Goal: Information Seeking & Learning: Learn about a topic

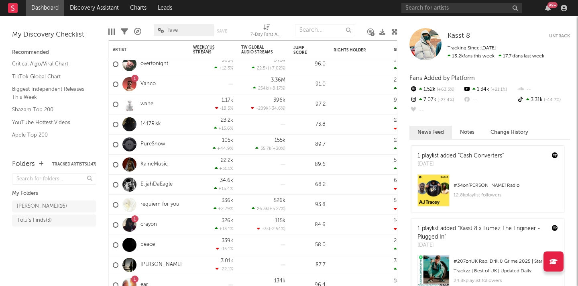
click at [16, 4] on rect at bounding box center [13, 8] width 10 height 10
click at [133, 12] on link "Charts" at bounding box center [138, 8] width 28 height 16
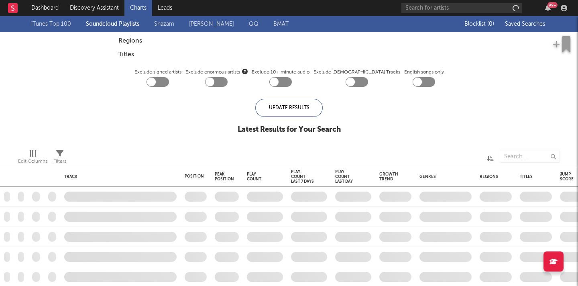
checkbox input "true"
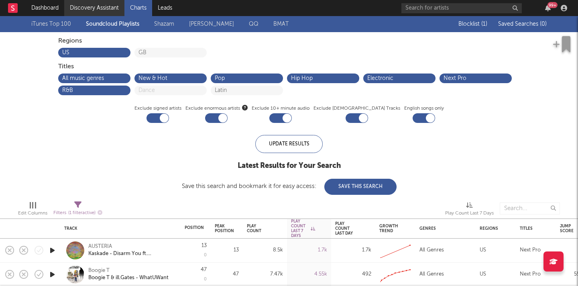
click at [109, 6] on link "Discovery Assistant" at bounding box center [94, 8] width 60 height 16
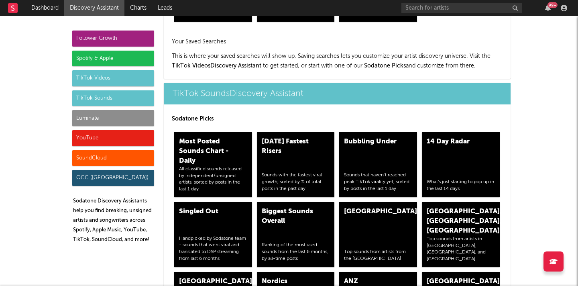
scroll to position [2663, 0]
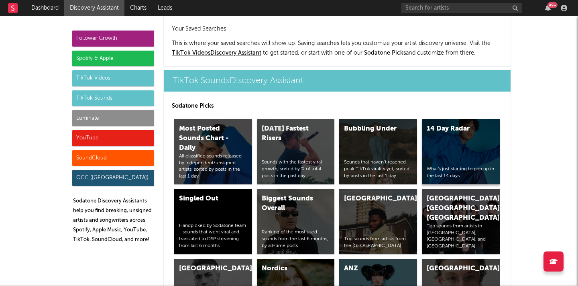
click at [480, 143] on div "14 Day Radar What's just starting to pop up in the last 14 days" at bounding box center [461, 151] width 78 height 65
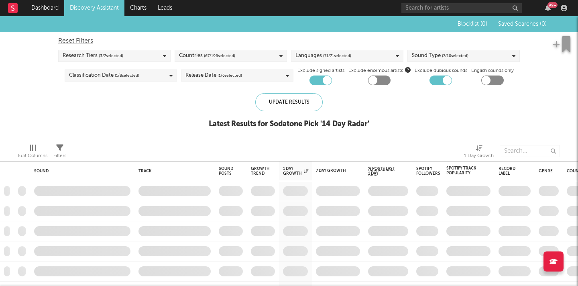
checkbox input "true"
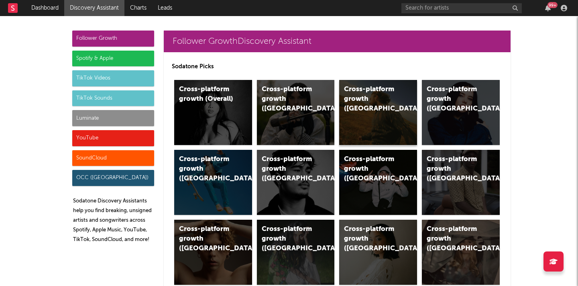
click at [373, 106] on div "Cross-platform growth ([GEOGRAPHIC_DATA])" at bounding box center [378, 112] width 78 height 65
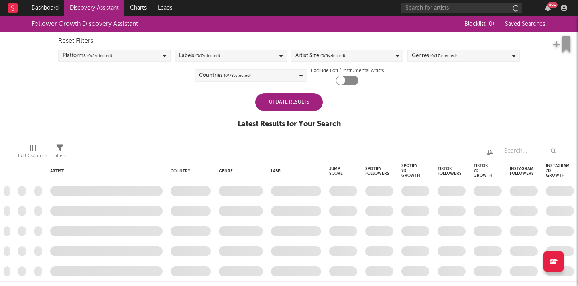
checkbox input "true"
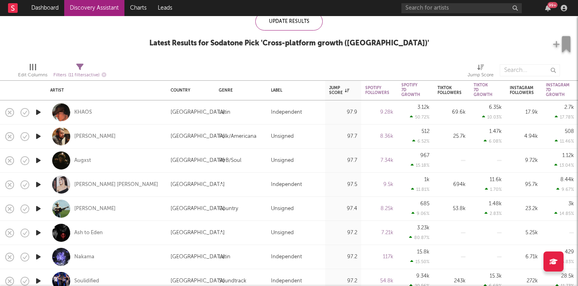
click at [279, 157] on div "Unsigned" at bounding box center [282, 161] width 23 height 10
select select "1w"
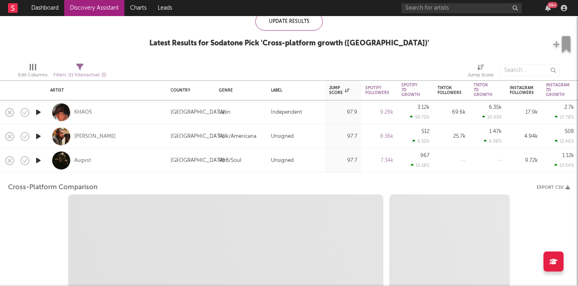
select select "6m"
select select "1m"
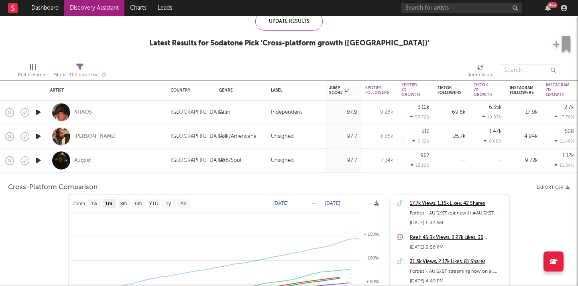
click at [303, 161] on div "Unsigned" at bounding box center [296, 161] width 50 height 10
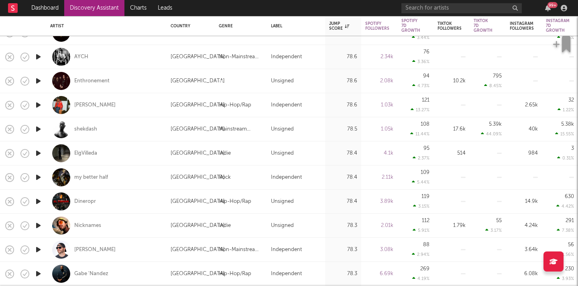
click at [40, 126] on icon "button" at bounding box center [38, 129] width 8 height 10
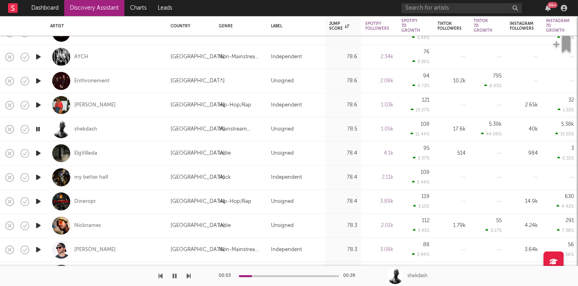
click at [40, 126] on icon "button" at bounding box center [38, 129] width 8 height 10
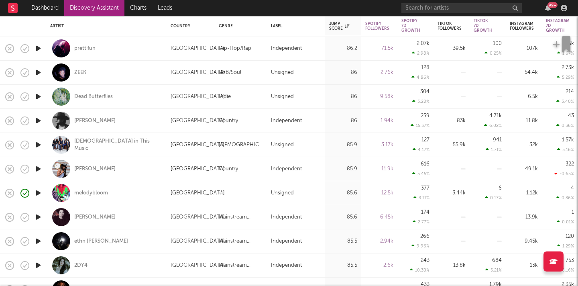
click at [39, 170] on icon "button" at bounding box center [38, 169] width 8 height 10
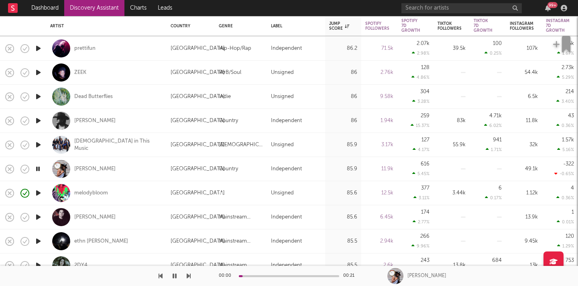
click at [39, 170] on icon "button" at bounding box center [38, 169] width 8 height 10
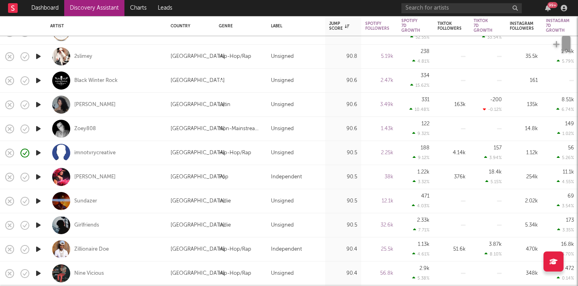
click at [37, 153] on icon "button" at bounding box center [38, 153] width 8 height 10
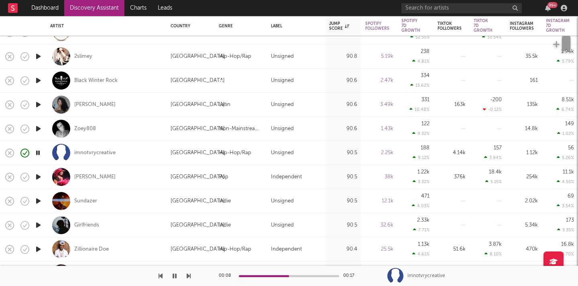
click at [35, 153] on icon "button" at bounding box center [38, 153] width 8 height 10
